Goal: Information Seeking & Learning: Learn about a topic

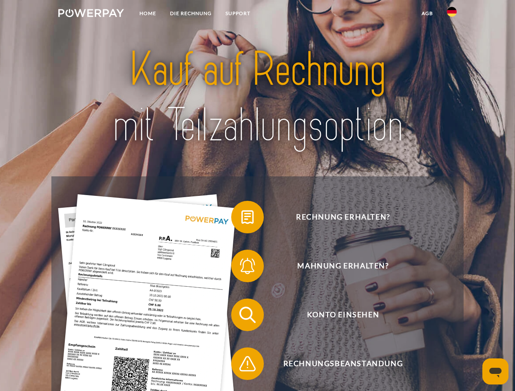
click at [91, 14] on img at bounding box center [91, 13] width 66 height 8
click at [452, 14] on img at bounding box center [452, 12] width 10 height 10
click at [427, 13] on link "agb" at bounding box center [427, 13] width 25 height 15
click at [241, 219] on span at bounding box center [235, 217] width 41 height 41
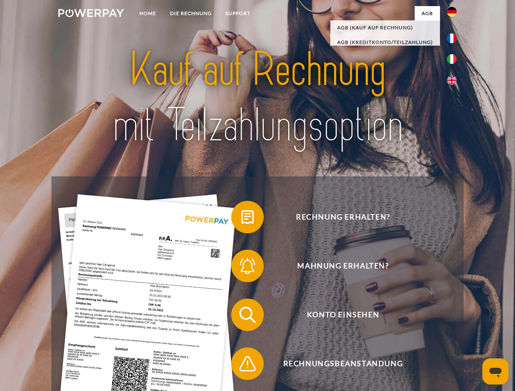
click at [241, 268] on span at bounding box center [235, 266] width 41 height 41
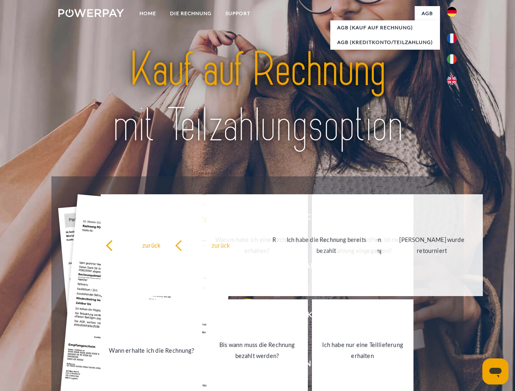
click at [241, 317] on link "Bis wann muss die Rechnung bezahlt werden?" at bounding box center [257, 351] width 102 height 102
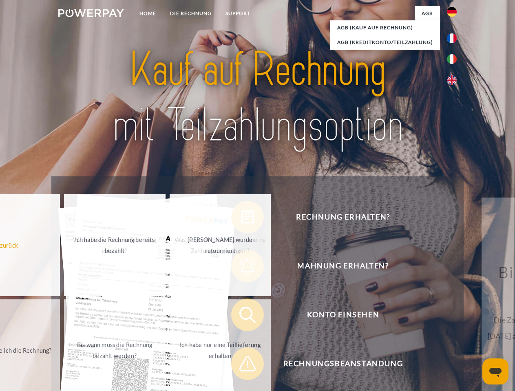
click at [241, 366] on span at bounding box center [235, 364] width 41 height 41
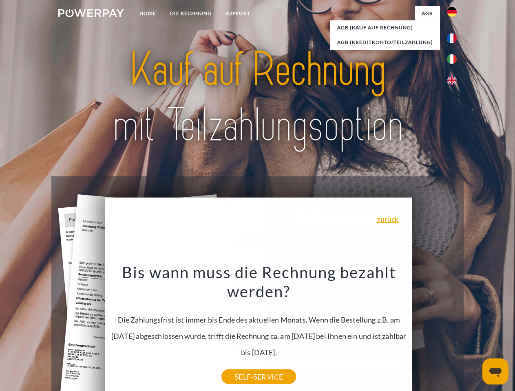
click at [495, 372] on icon "Messaging-Fenster öffnen" at bounding box center [495, 373] width 12 height 10
